Goal: Navigation & Orientation: Understand site structure

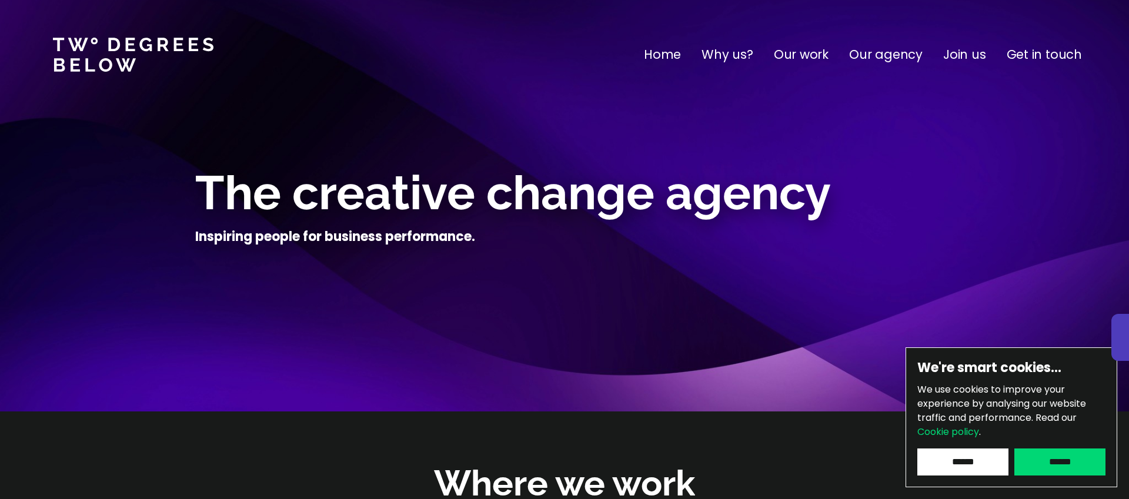
click at [1052, 469] on input "******" at bounding box center [1060, 462] width 91 height 27
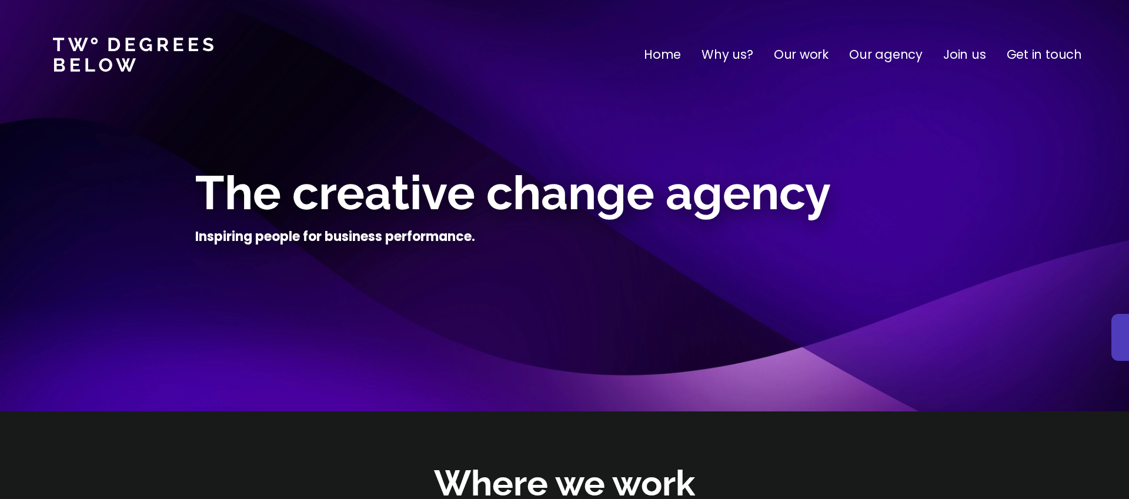
click at [814, 62] on p "Our work" at bounding box center [801, 54] width 55 height 19
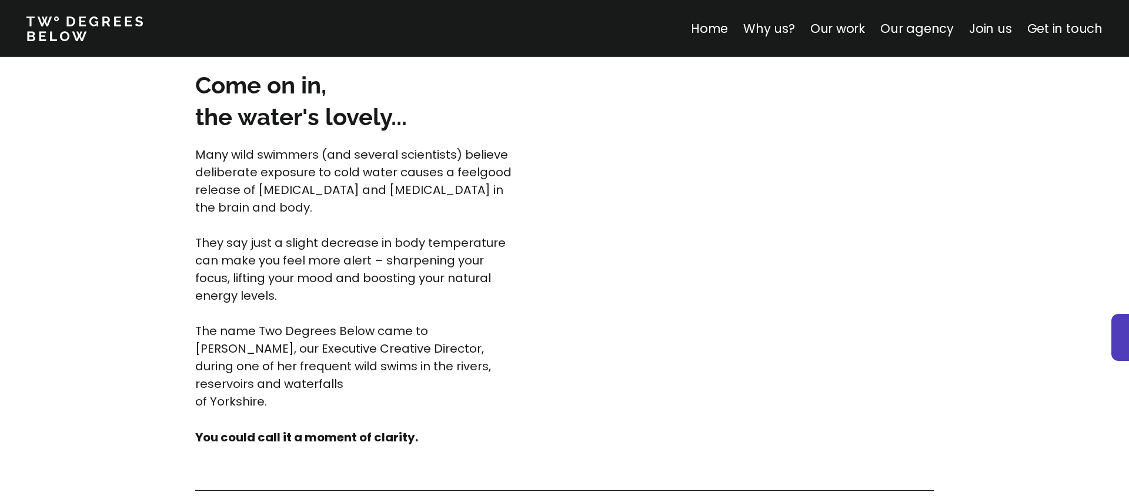
scroll to position [3073, 0]
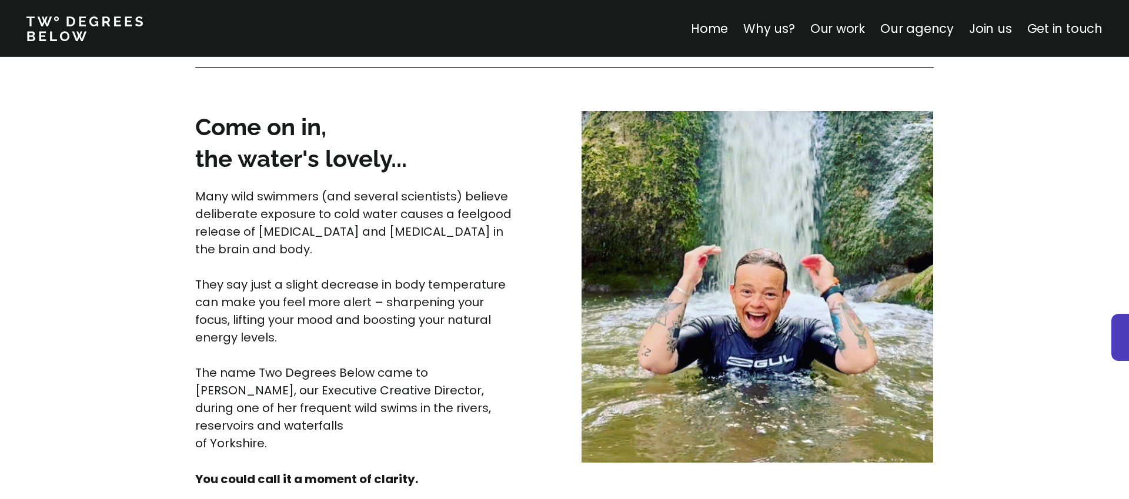
click at [851, 27] on link "Our work" at bounding box center [838, 28] width 55 height 17
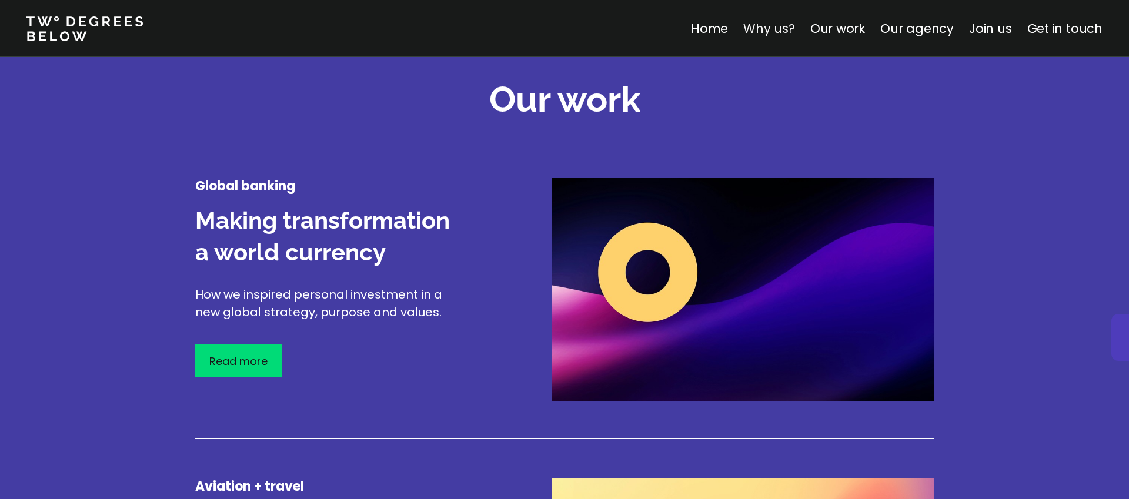
click at [755, 33] on link "Why us?" at bounding box center [769, 28] width 52 height 17
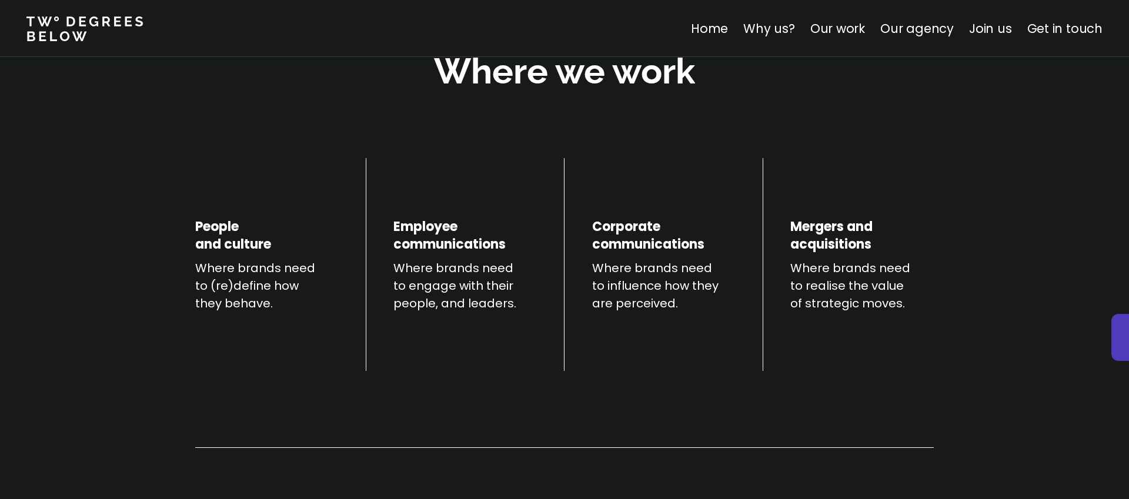
scroll to position [412, 0]
click at [882, 30] on div "Home Why us? Our work Our agency Join us Get in touch" at bounding box center [905, 28] width 429 height 19
click at [829, 36] on link "Our work" at bounding box center [838, 28] width 55 height 17
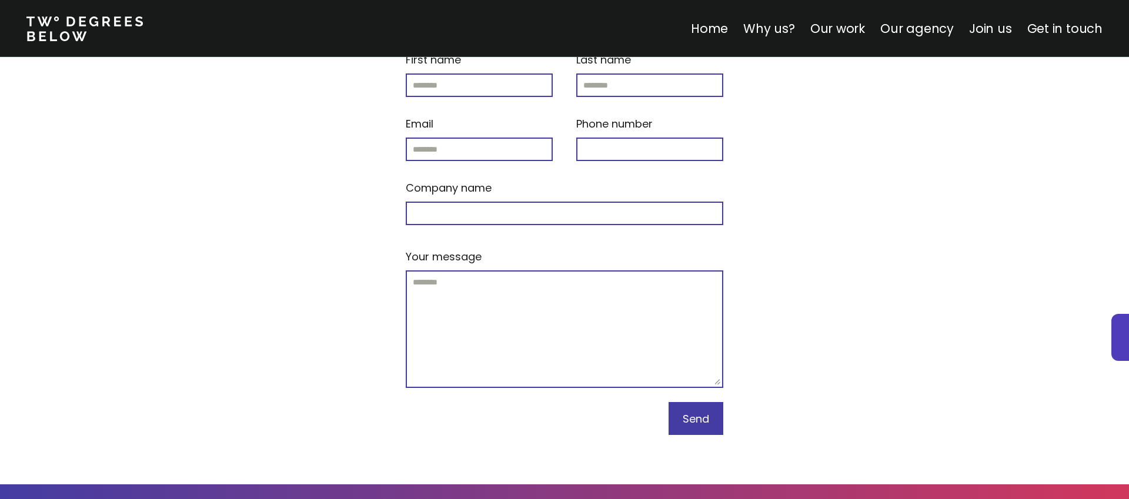
scroll to position [5065, 0]
